Goal: Task Accomplishment & Management: Use online tool/utility

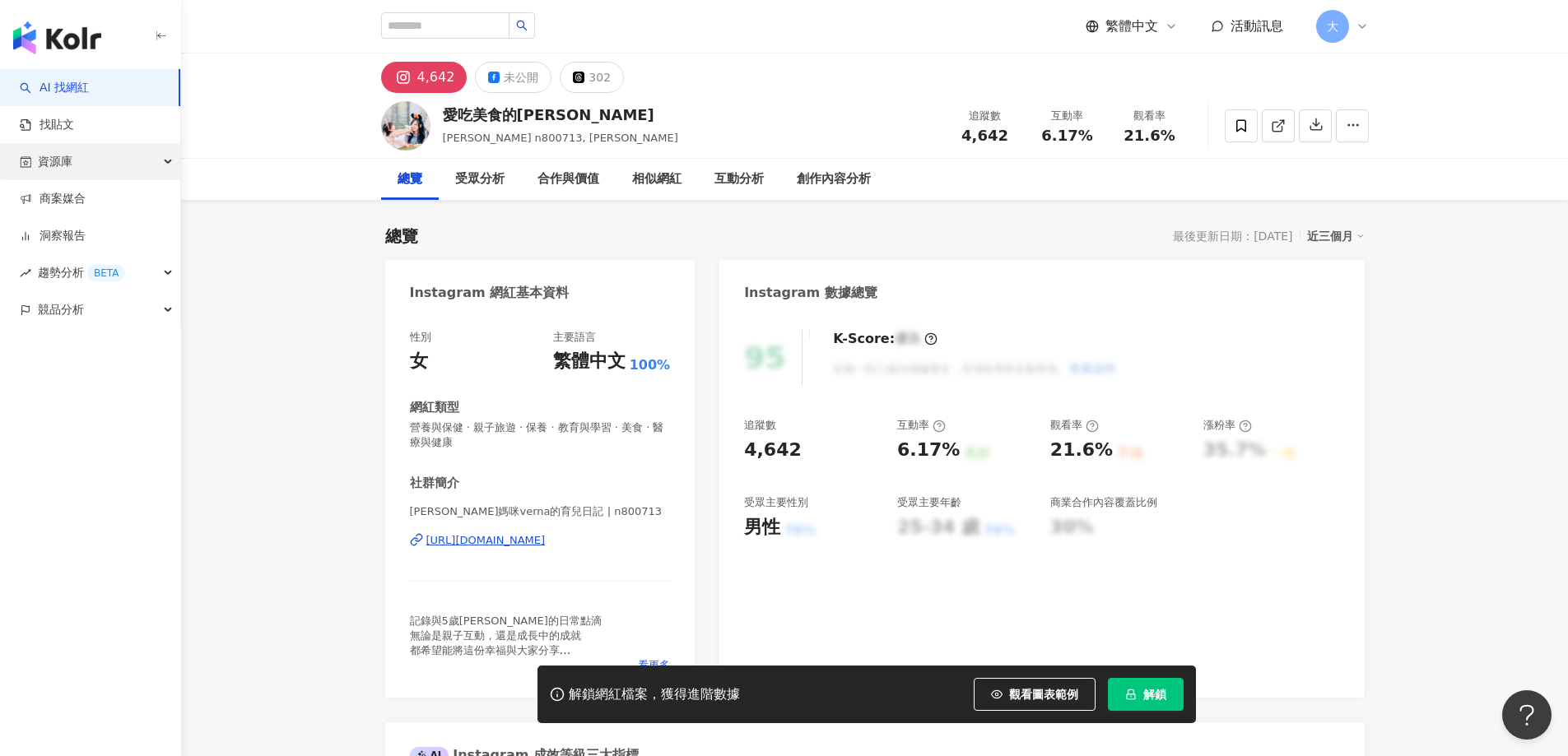
click at [80, 160] on div "資源庫" at bounding box center [90, 161] width 180 height 37
click at [83, 206] on link "網紅管理" at bounding box center [63, 199] width 46 height 17
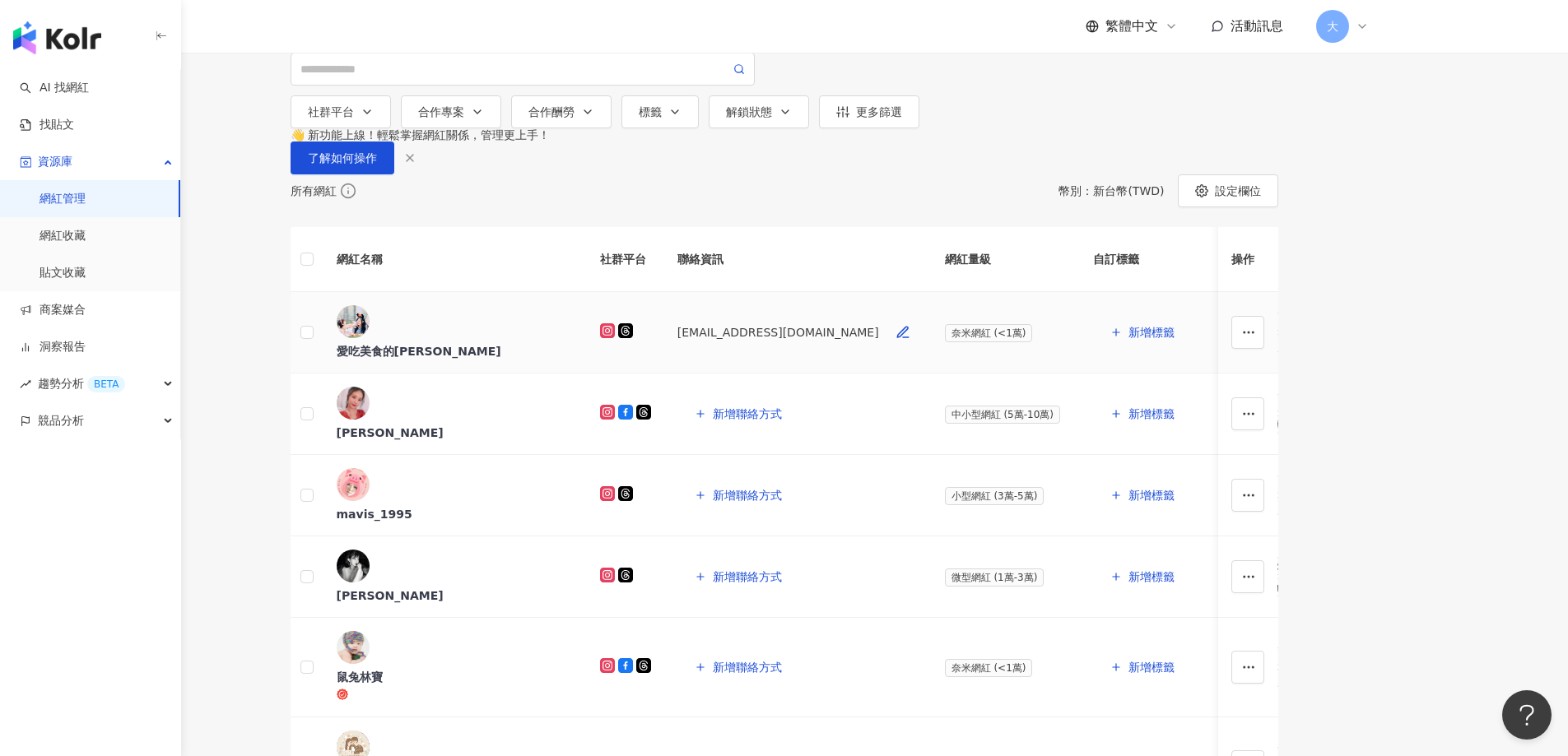
click at [549, 360] on div "愛吃美食的[PERSON_NAME]" at bounding box center [455, 351] width 237 height 17
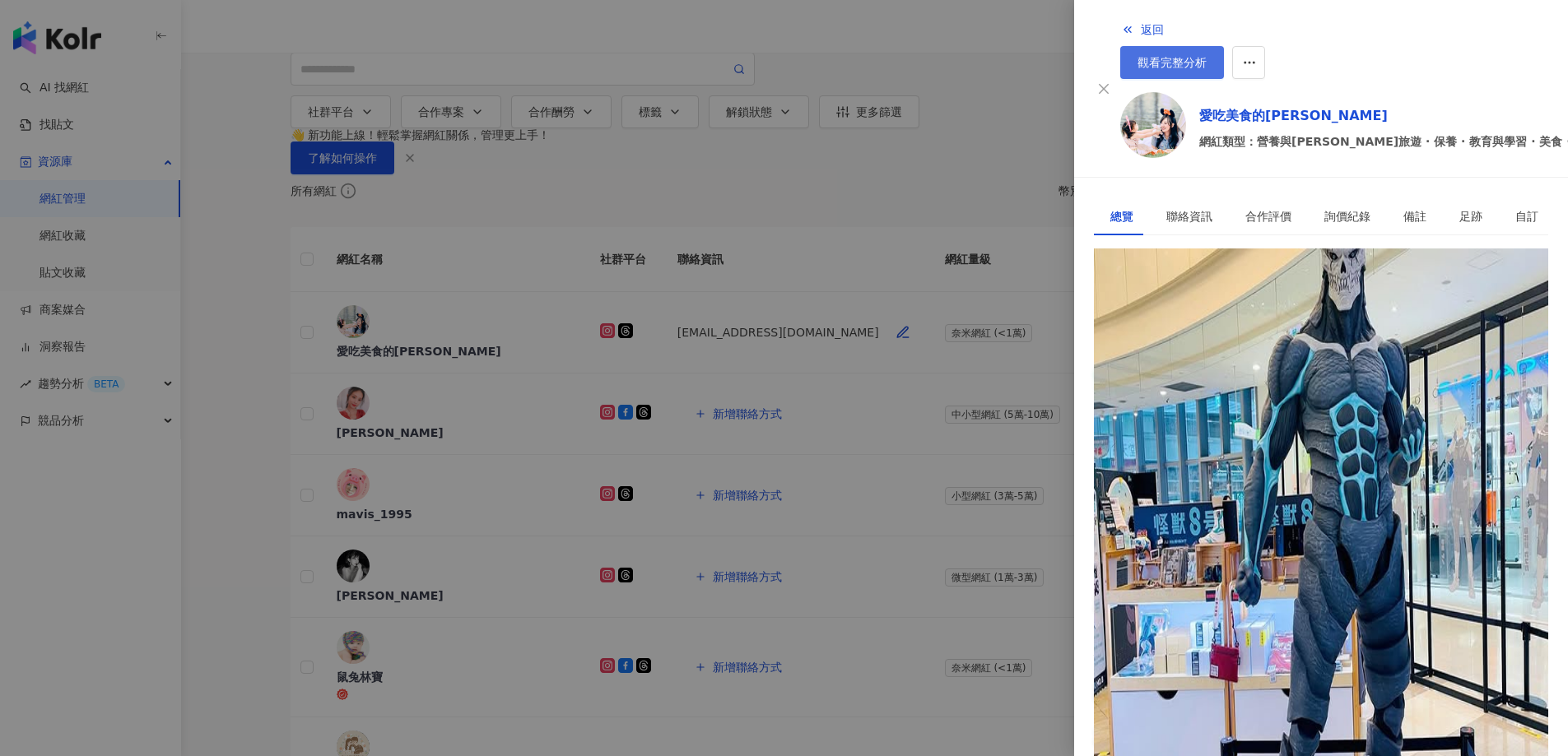
click at [1206, 56] on span "觀看完整分析" at bounding box center [1172, 62] width 69 height 13
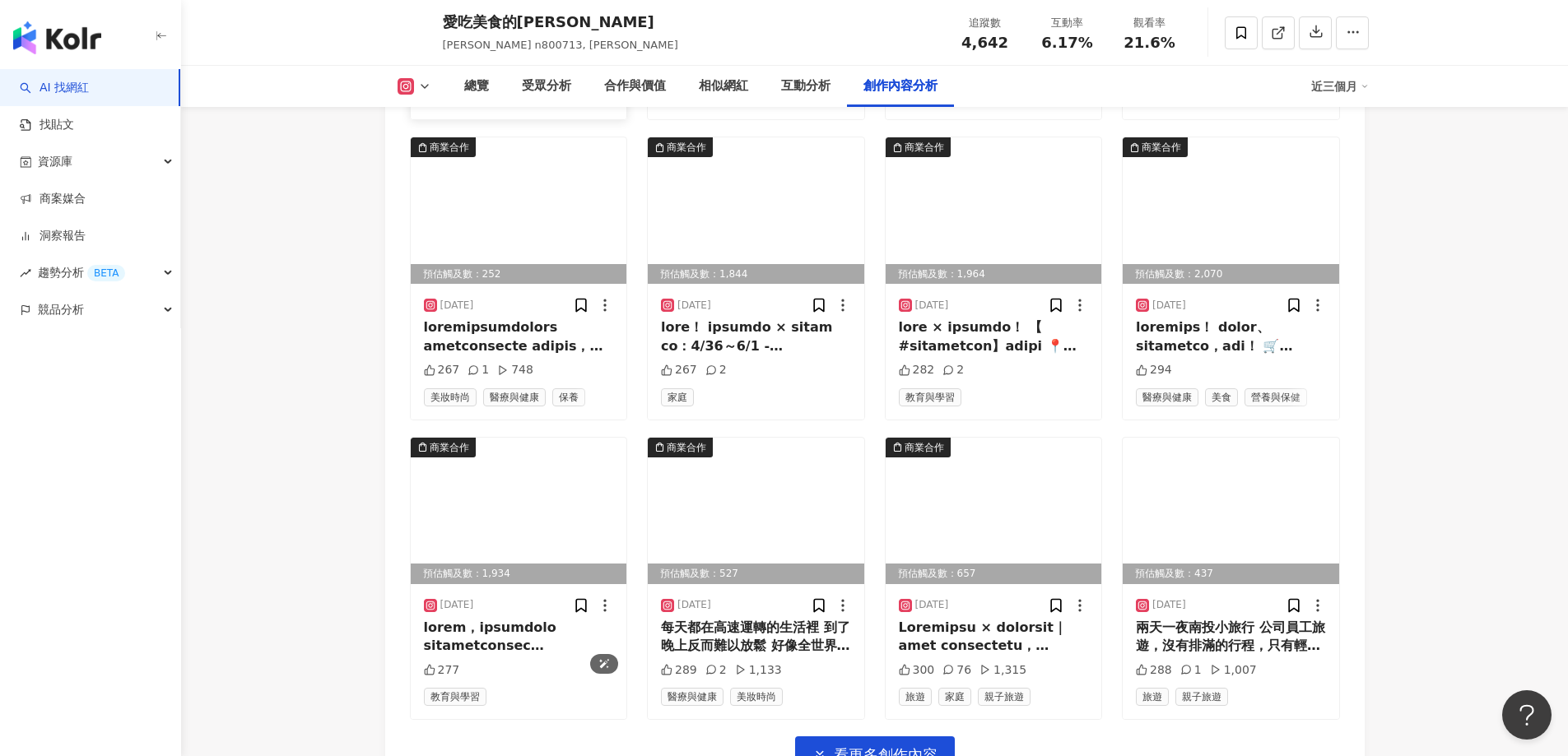
scroll to position [5348, 0]
